Goal: Information Seeking & Learning: Learn about a topic

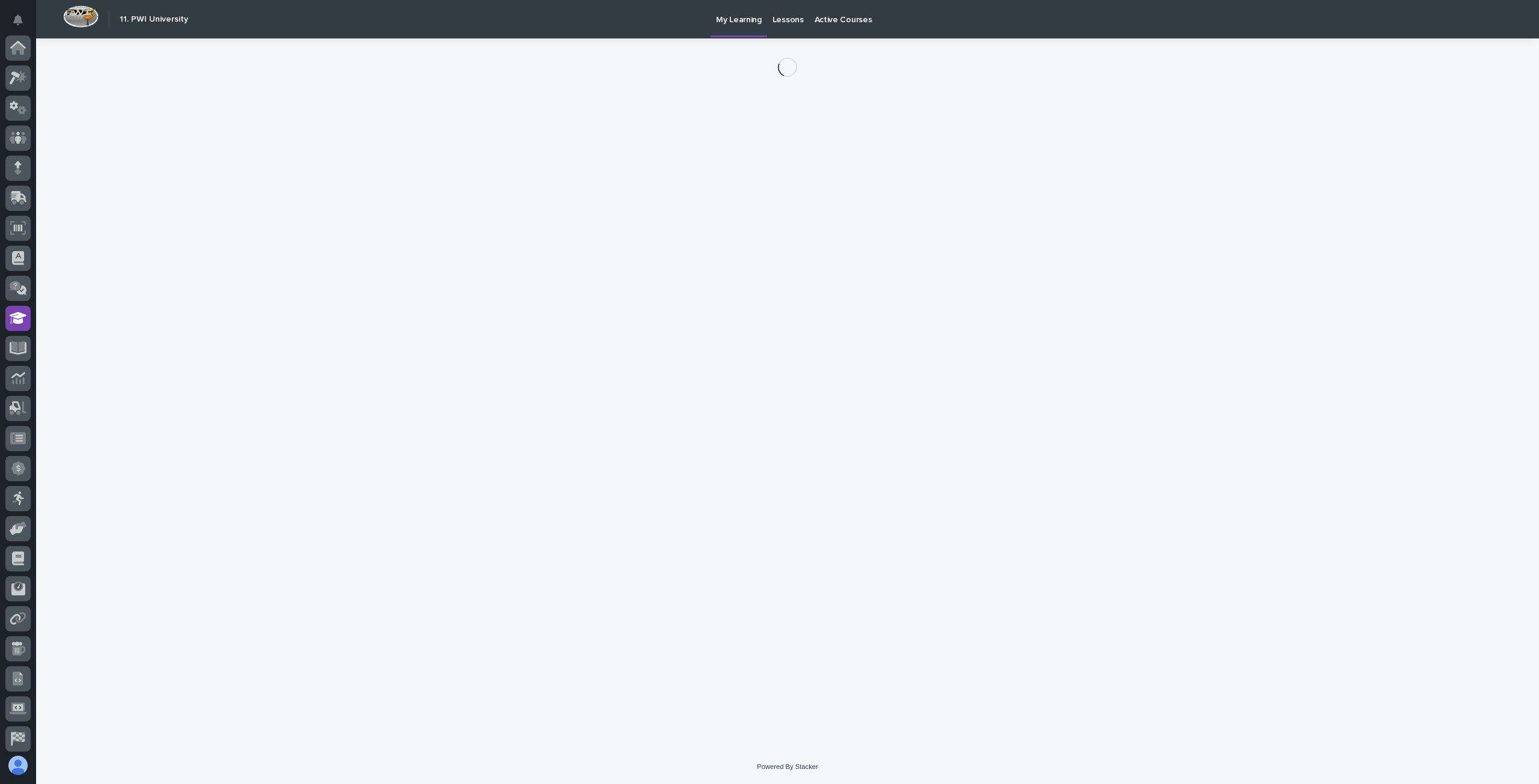
scroll to position [94, 0]
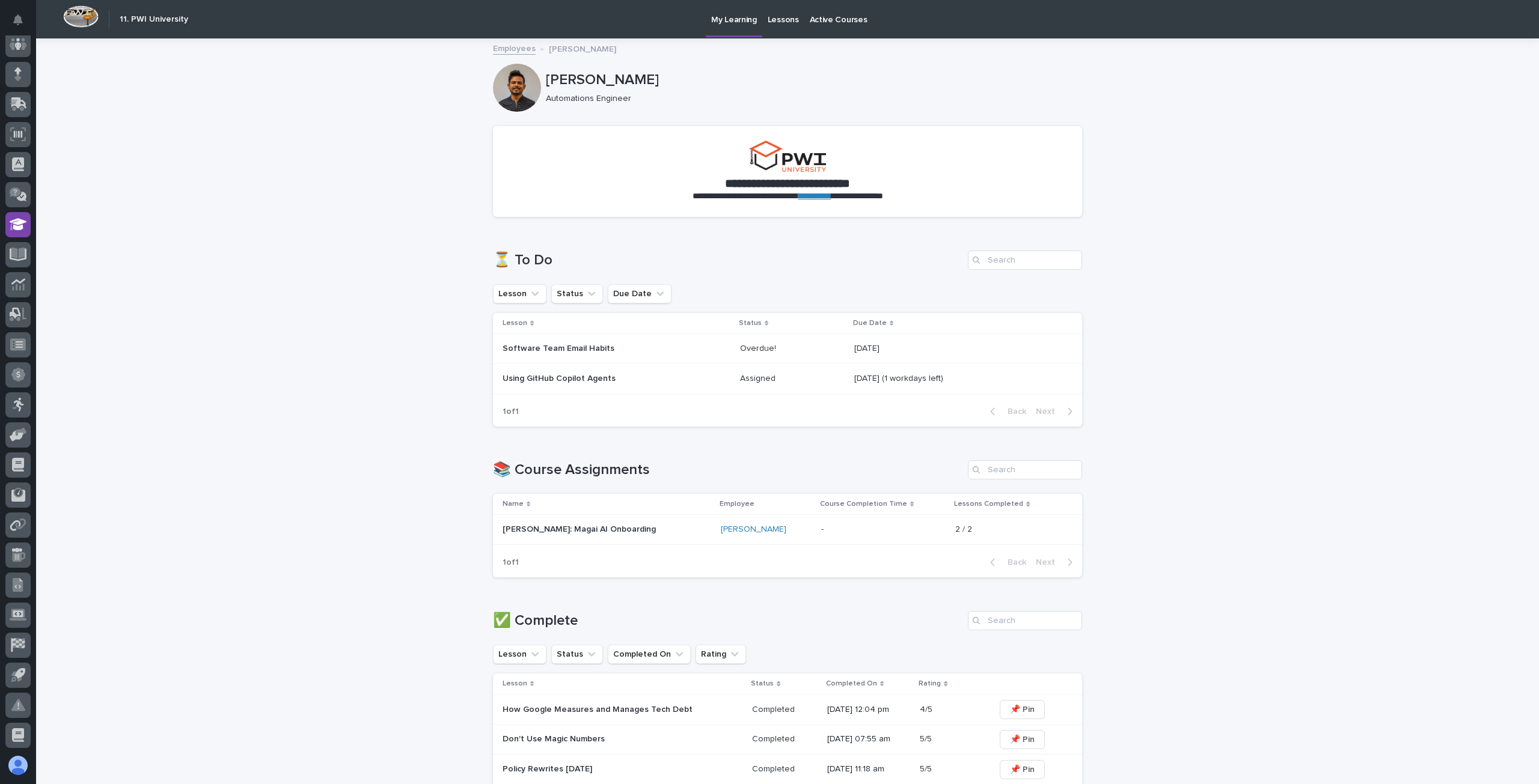
click at [558, 351] on p "Software Team Email Habits" at bounding box center [607, 349] width 210 height 10
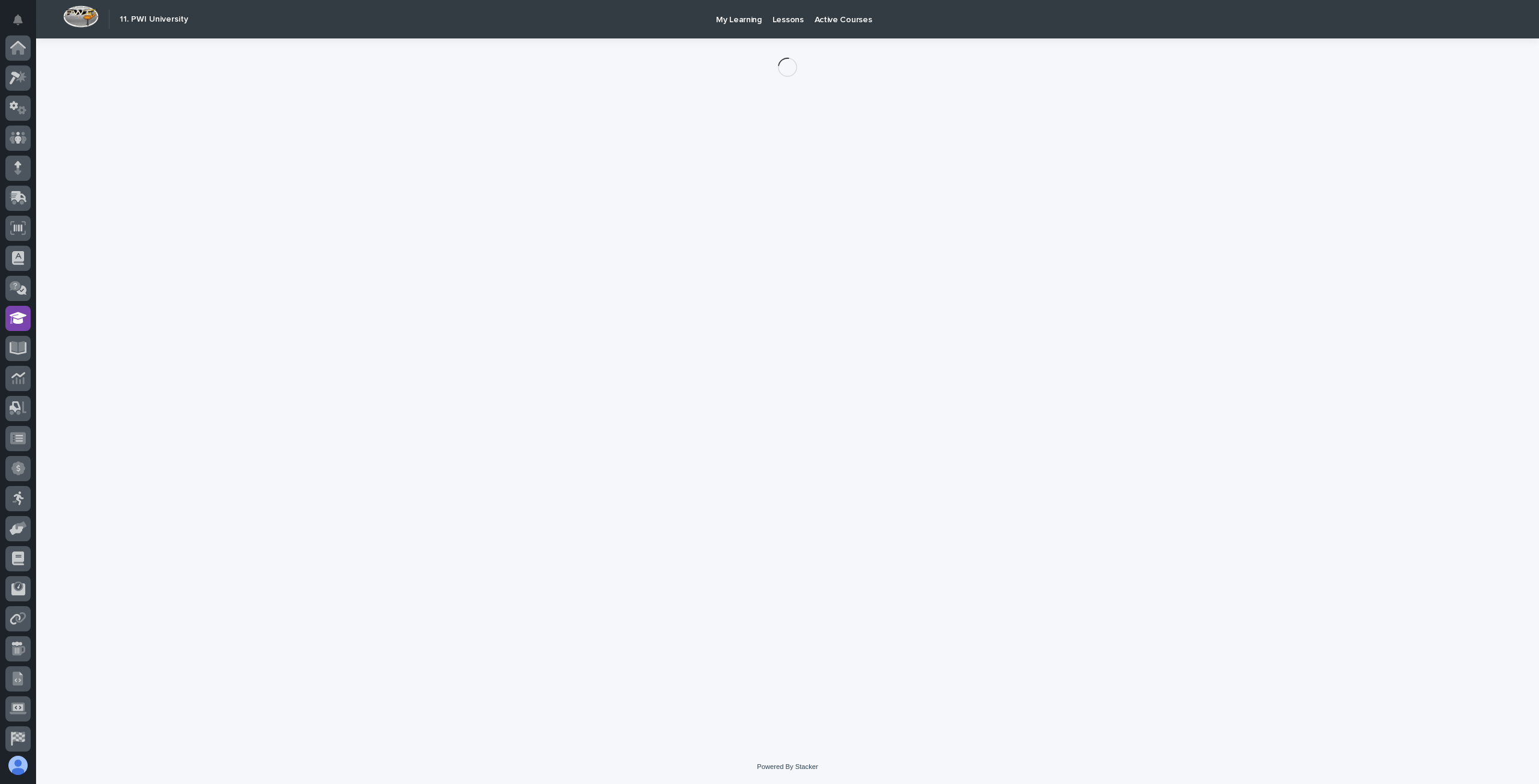
scroll to position [94, 0]
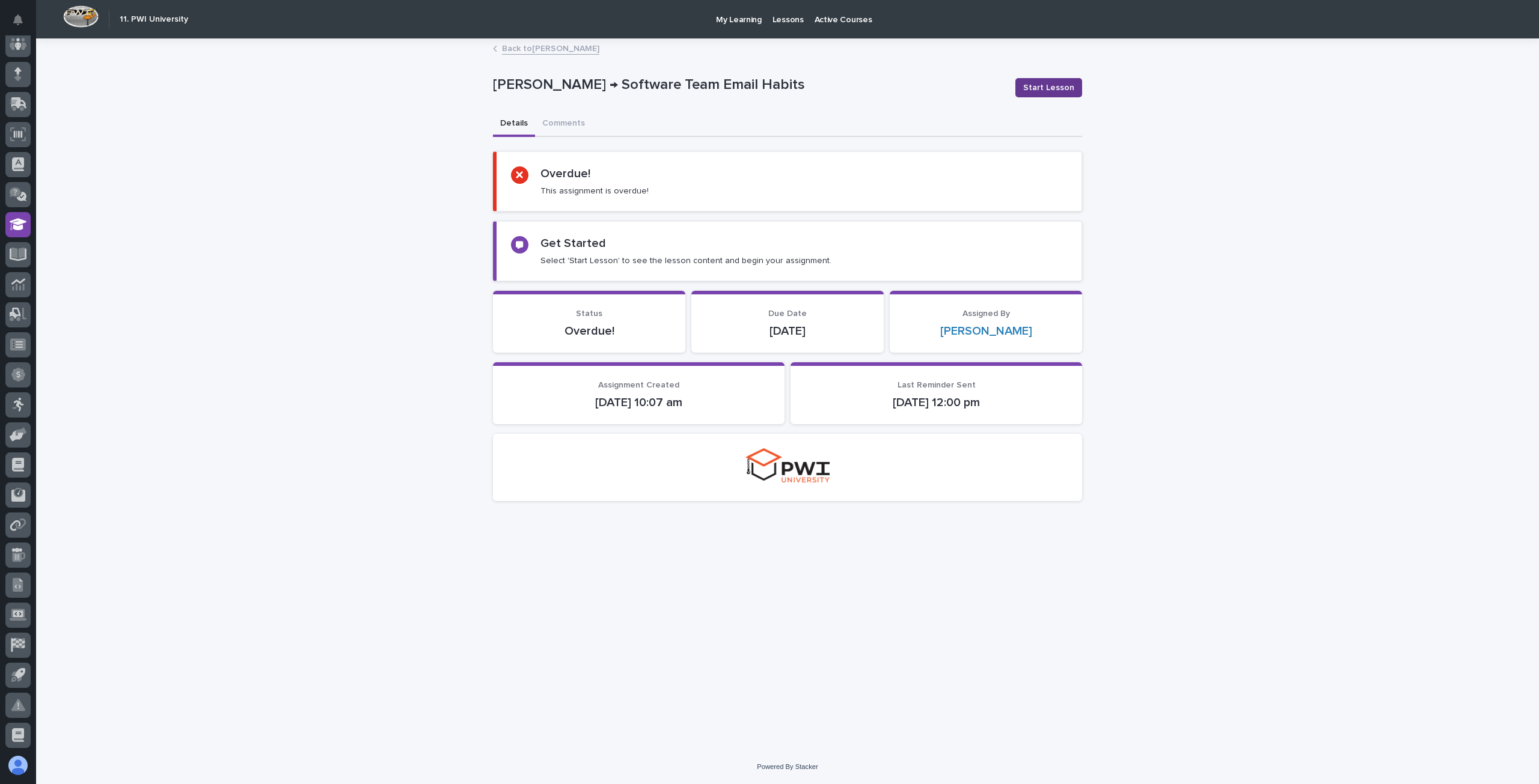
click at [1054, 89] on span "Start Lesson" at bounding box center [1049, 88] width 51 height 12
click at [1045, 85] on span "Start Lesson" at bounding box center [1049, 88] width 51 height 12
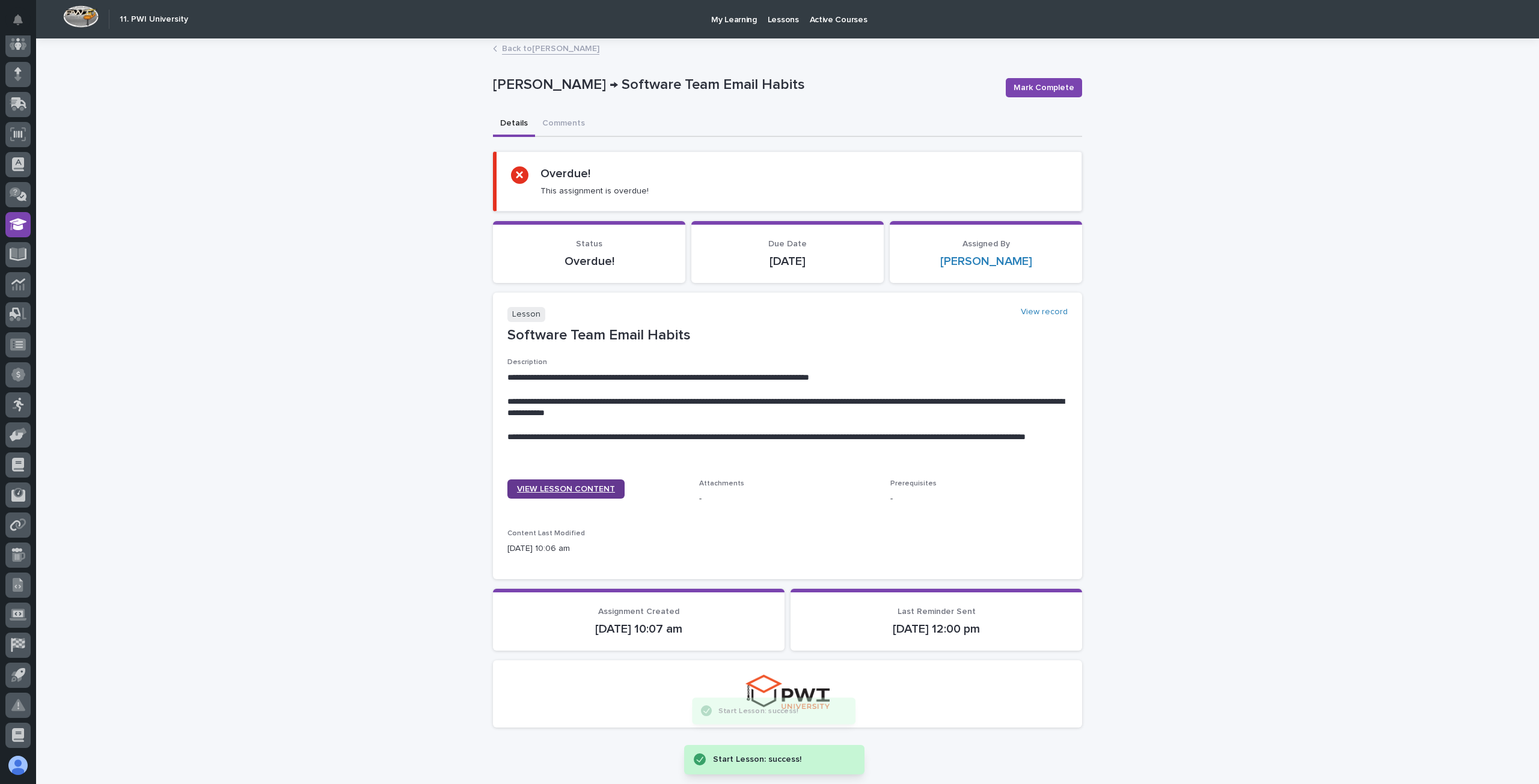
click at [545, 481] on link "VIEW LESSON CONTENT" at bounding box center [566, 489] width 118 height 20
click at [1009, 91] on button "Mark Complete" at bounding box center [1044, 88] width 77 height 20
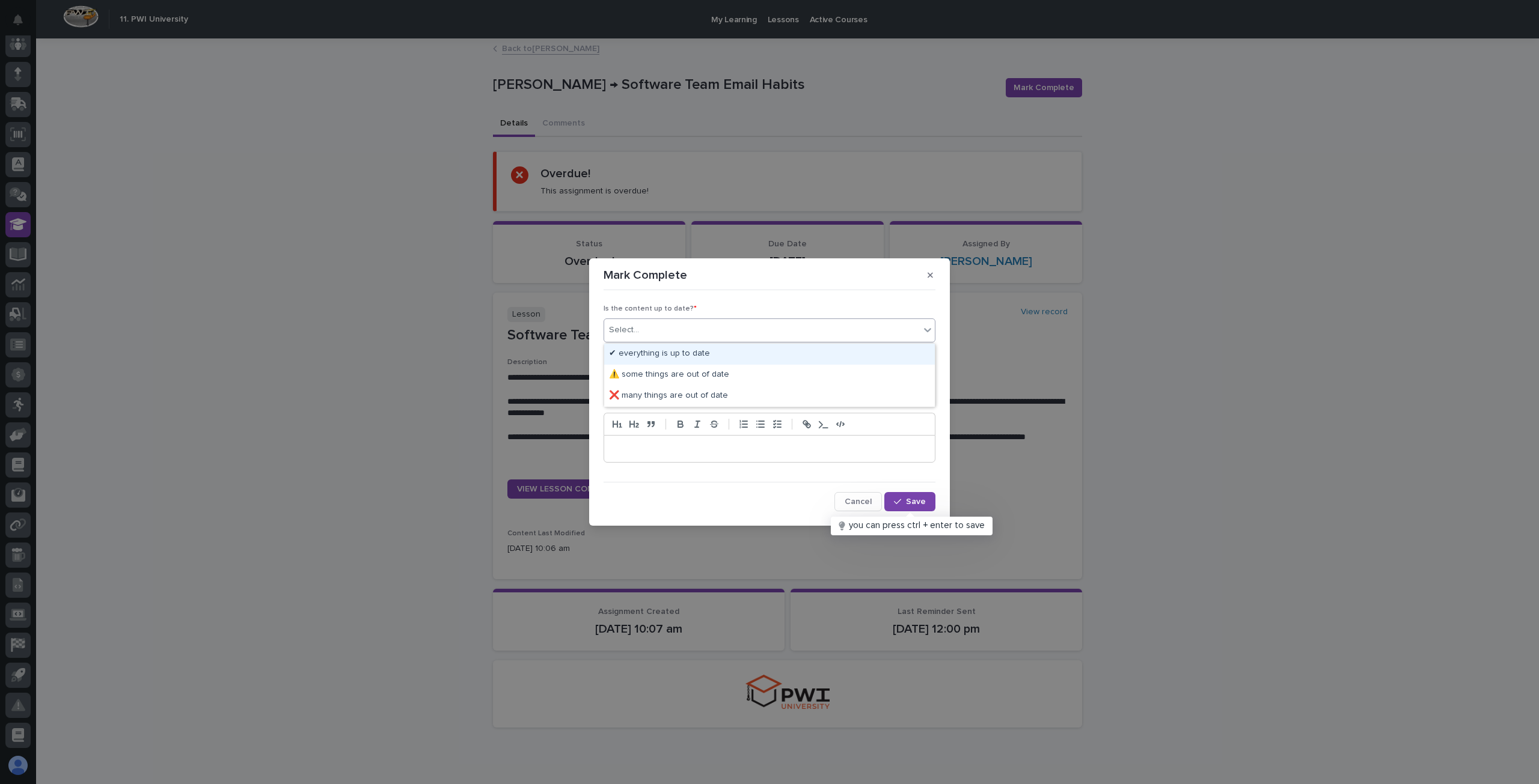
click at [616, 325] on div "Select..." at bounding box center [623, 330] width 30 height 13
click at [655, 373] on div "⚠️ some things are out of date" at bounding box center [770, 375] width 330 height 21
click at [651, 335] on span "⚠️ some things are out of date" at bounding box center [669, 330] width 120 height 13
click at [678, 396] on div "❌ many things are out of date" at bounding box center [770, 396] width 330 height 21
click at [671, 369] on div "Select..." at bounding box center [762, 377] width 316 height 20
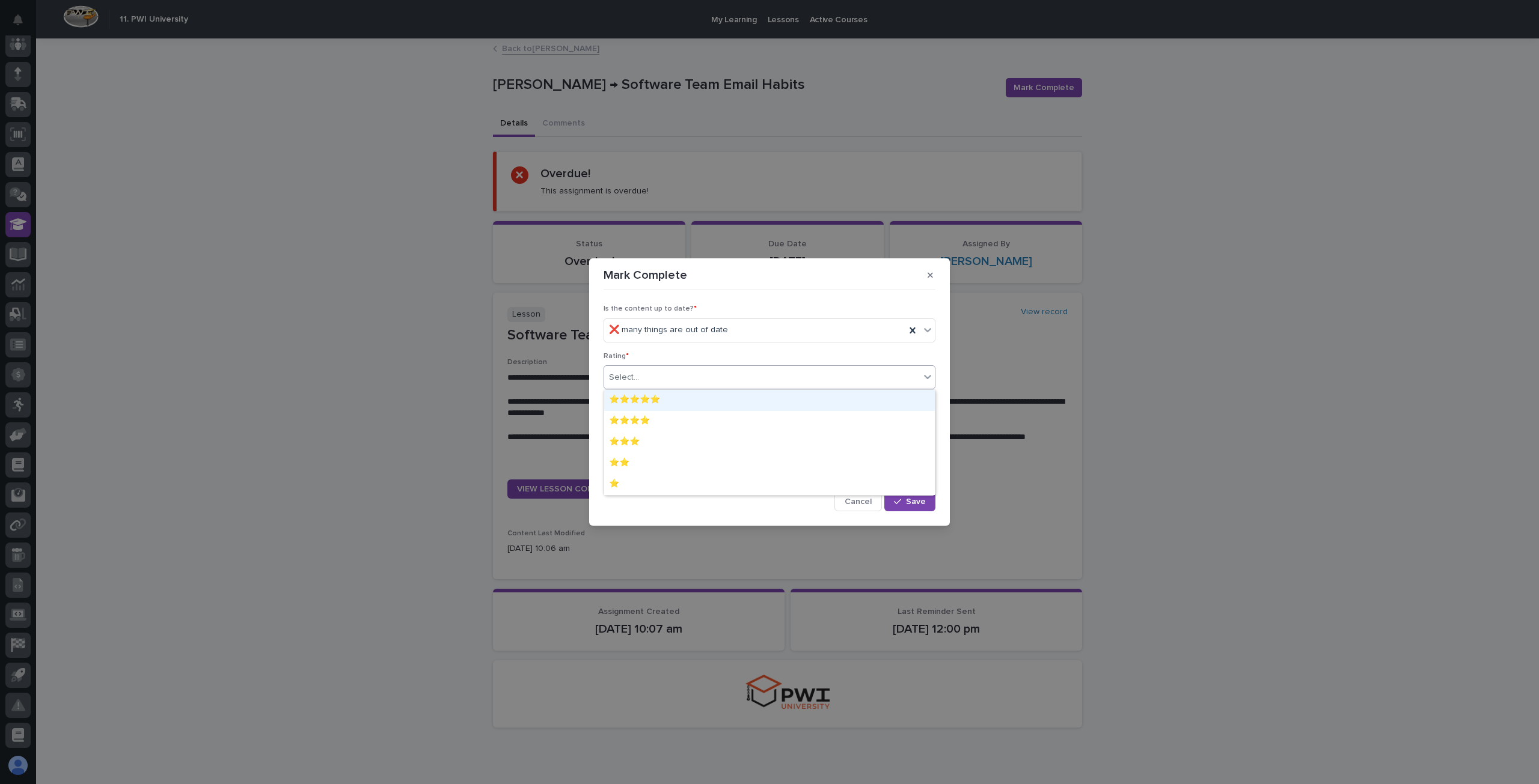
click at [651, 402] on div "⭐⭐⭐⭐⭐" at bounding box center [770, 400] width 330 height 21
click at [899, 500] on icon "button" at bounding box center [898, 502] width 7 height 9
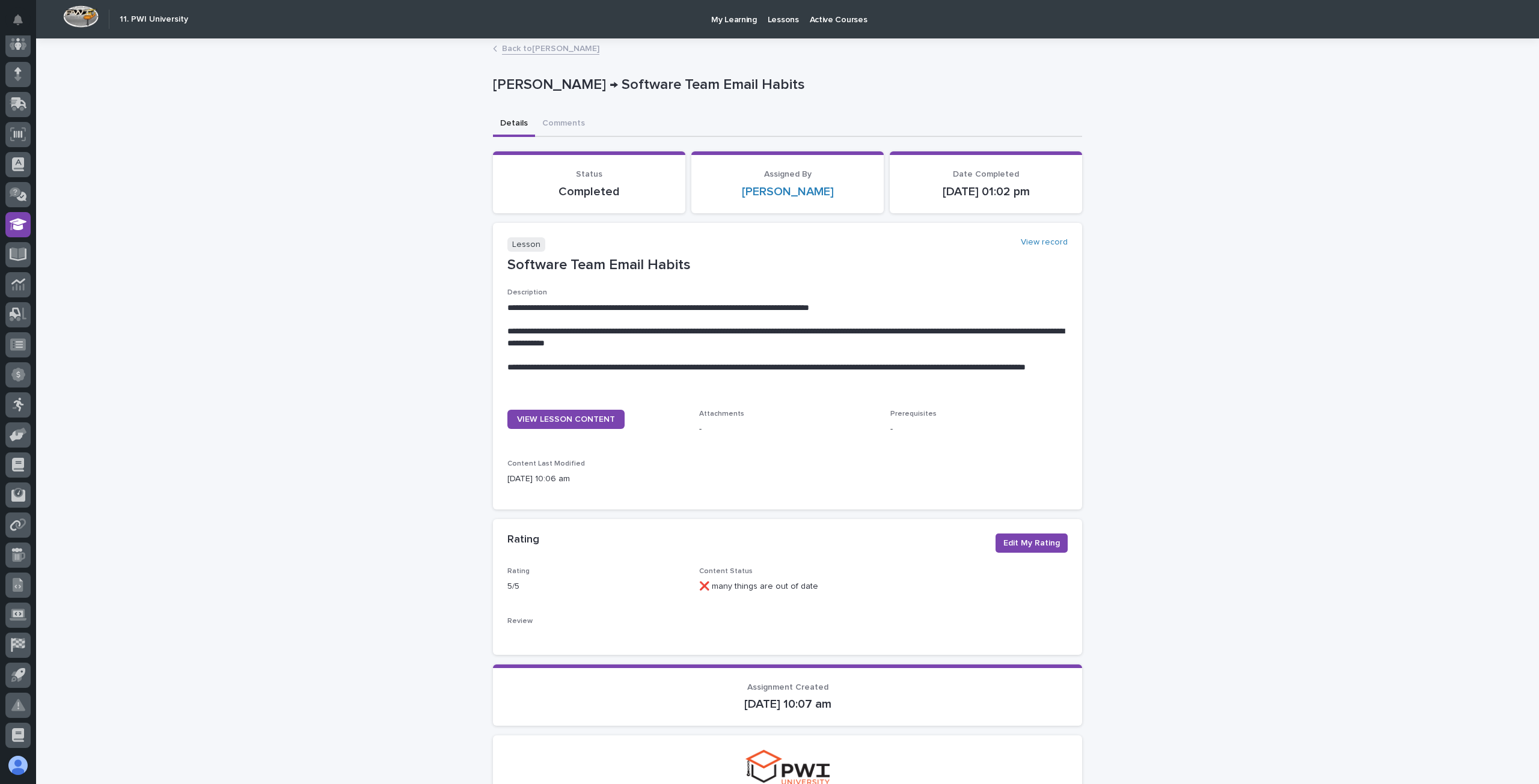
click at [723, 21] on p "My Learning" at bounding box center [734, 13] width 46 height 26
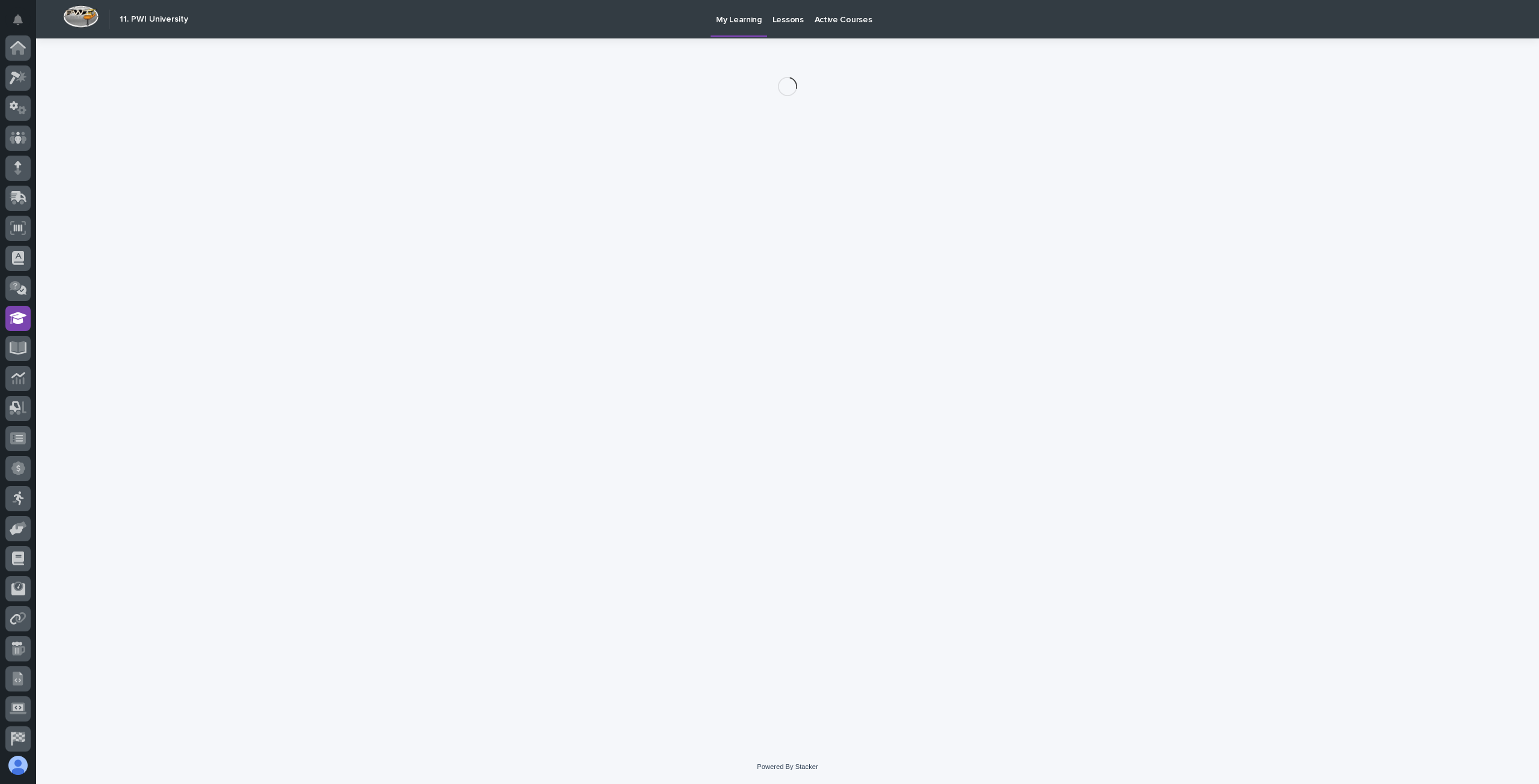
scroll to position [94, 0]
